Goal: Information Seeking & Learning: Learn about a topic

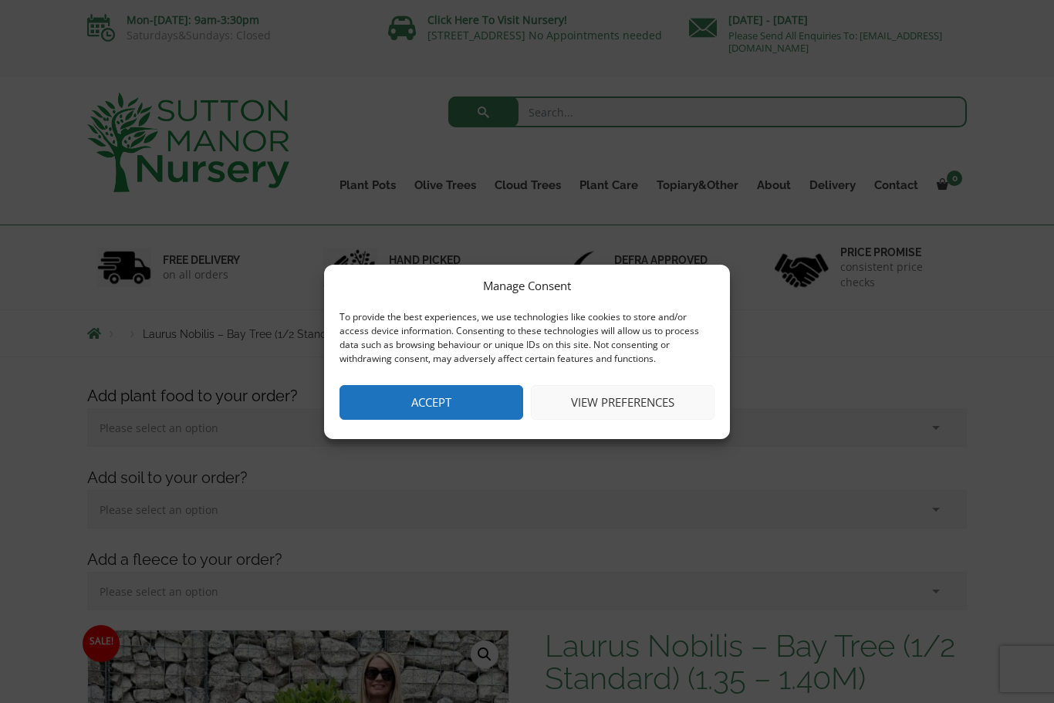
click at [485, 394] on button "Accept" at bounding box center [432, 402] width 184 height 35
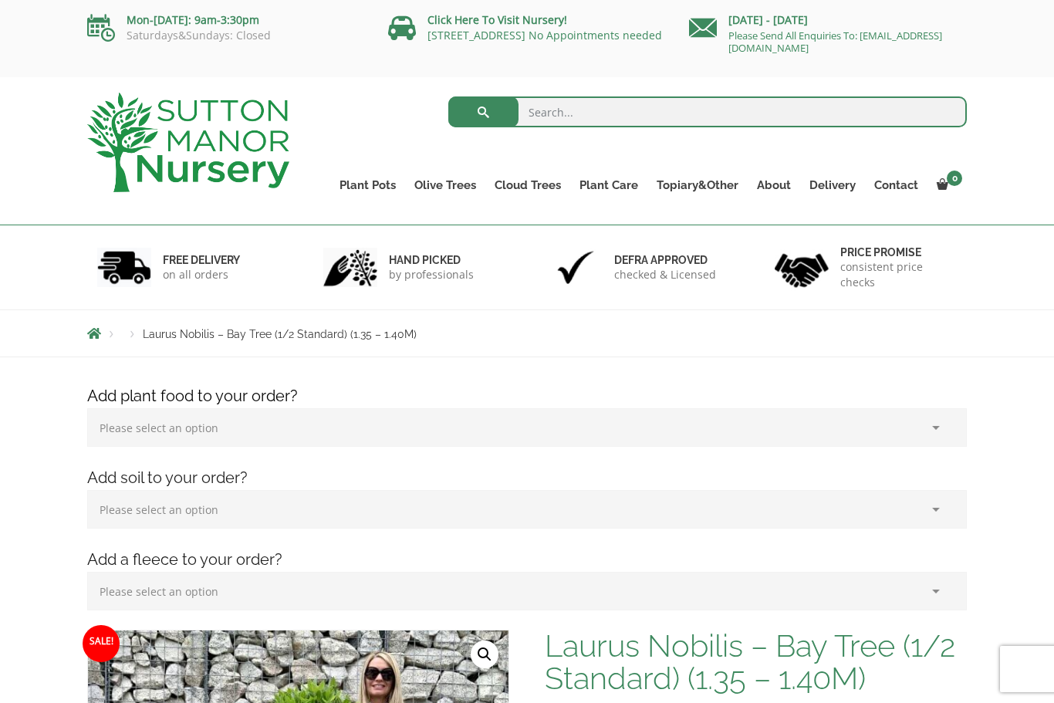
click at [0, 0] on link "Gnarled Olive Trees (Bella Range)" at bounding box center [0, 0] width 0 height 0
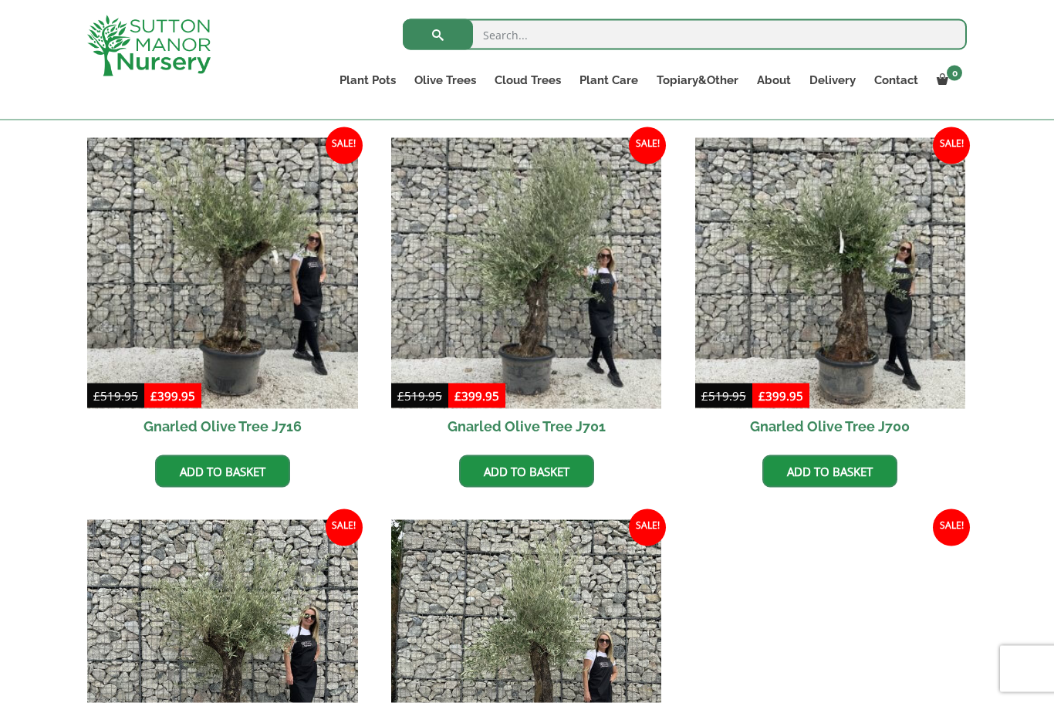
scroll to position [364, 0]
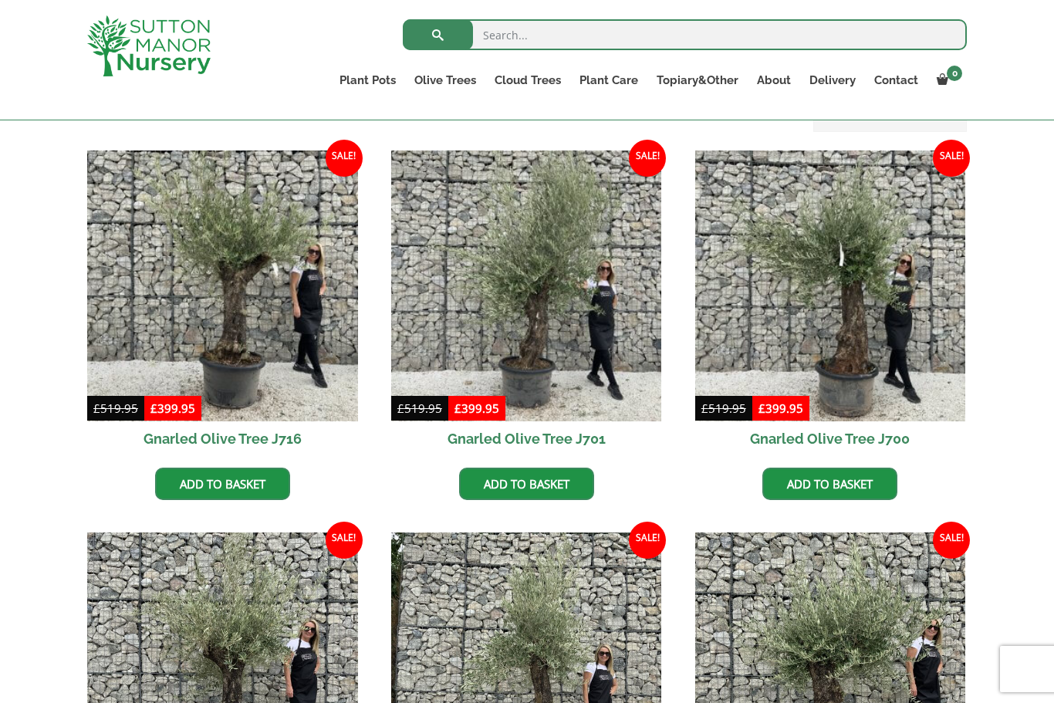
click at [0, 0] on link "Ilex Crenata Cloud Trees" at bounding box center [0, 0] width 0 height 0
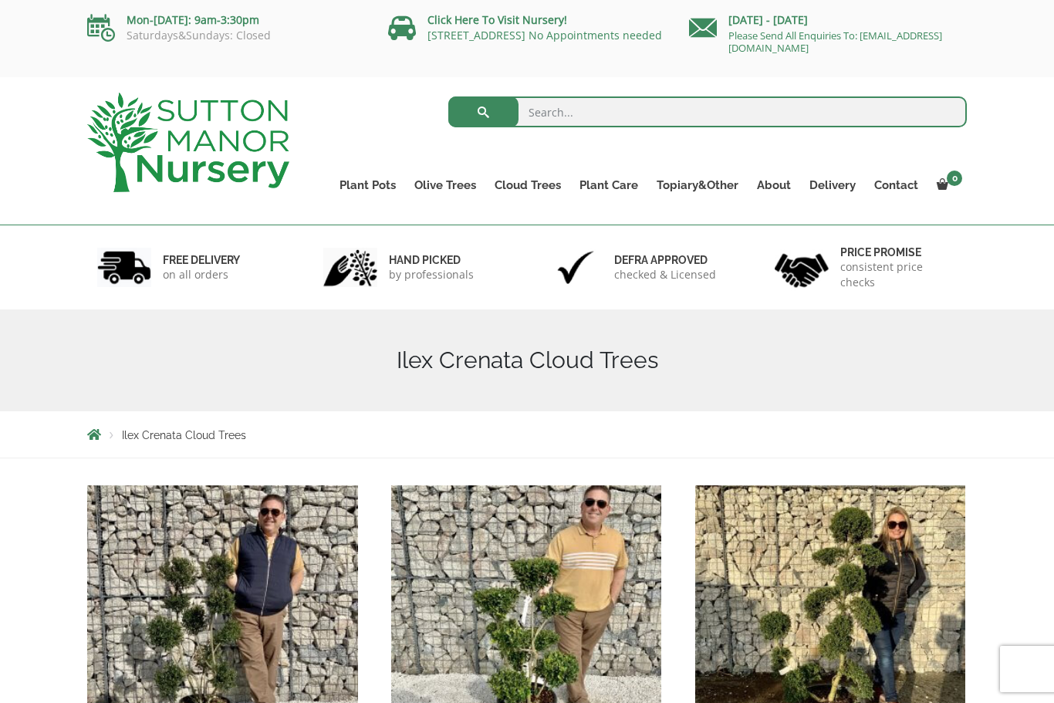
click at [0, 0] on link "Castlewellan" at bounding box center [0, 0] width 0 height 0
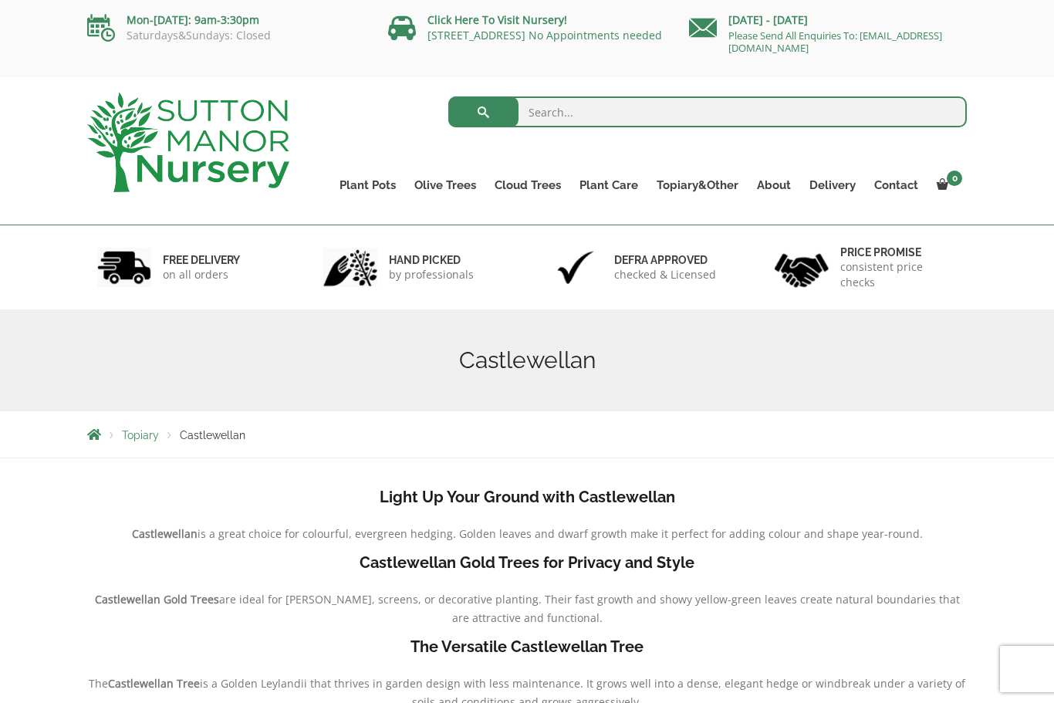
click at [700, 179] on link "Topiary&Other" at bounding box center [697, 185] width 100 height 22
click at [0, 0] on link "Bay Trees (Laurus Nobilis)" at bounding box center [0, 0] width 0 height 0
